Goal: Task Accomplishment & Management: Complete application form

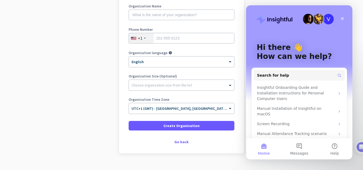
scroll to position [82, 0]
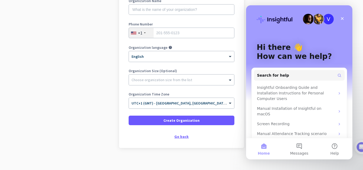
click at [183, 136] on div "Go back" at bounding box center [182, 137] width 106 height 4
